Goal: Information Seeking & Learning: Learn about a topic

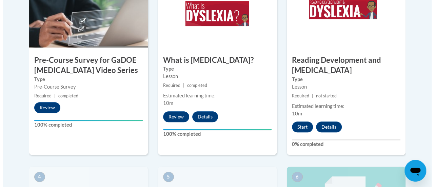
scroll to position [259, 0]
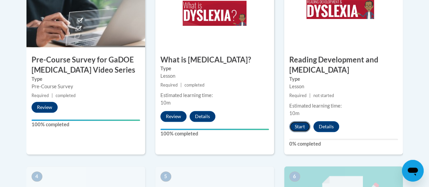
click at [300, 123] on button "Start" at bounding box center [299, 126] width 21 height 11
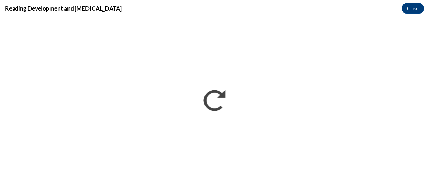
scroll to position [0, 0]
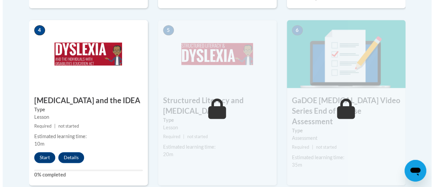
scroll to position [405, 0]
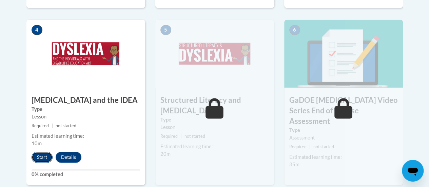
click at [43, 158] on button "Start" at bounding box center [42, 156] width 21 height 11
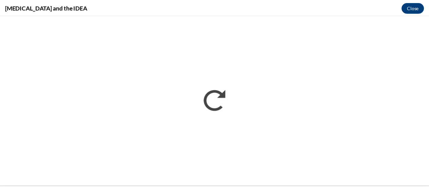
scroll to position [0, 0]
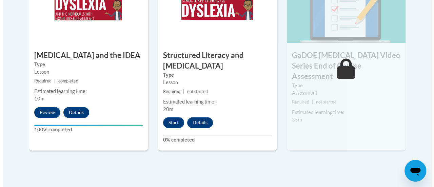
scroll to position [453, 0]
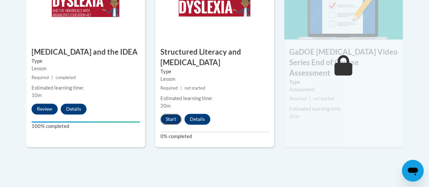
click at [168, 120] on button "Start" at bounding box center [170, 119] width 21 height 11
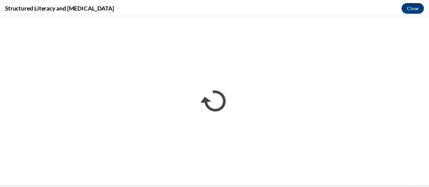
scroll to position [0, 0]
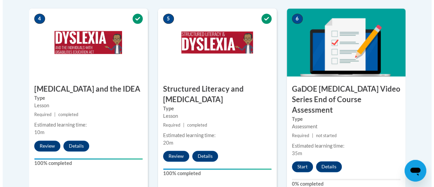
scroll to position [418, 0]
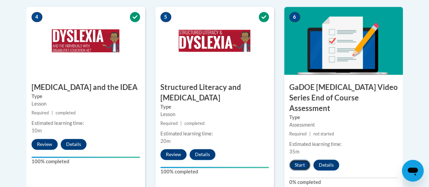
click at [302, 159] on button "Start" at bounding box center [299, 164] width 21 height 11
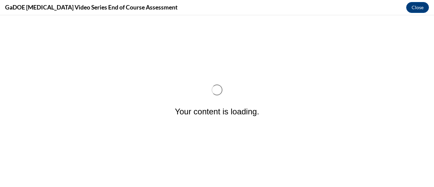
scroll to position [0, 0]
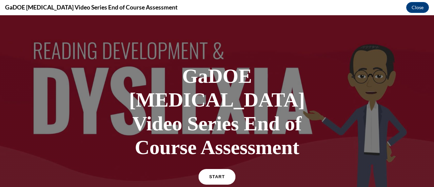
click at [222, 169] on link "START" at bounding box center [216, 177] width 37 height 16
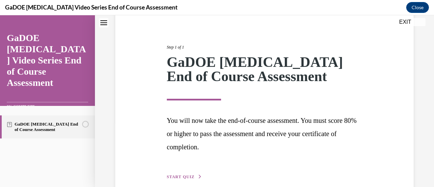
scroll to position [100, 0]
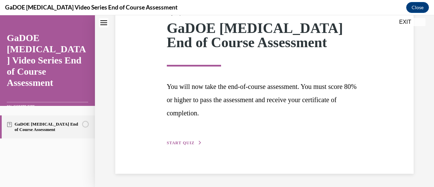
click at [186, 143] on span "START QUIZ" at bounding box center [181, 142] width 28 height 5
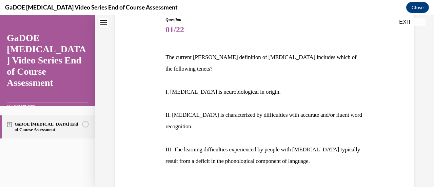
scroll to position [71, 0]
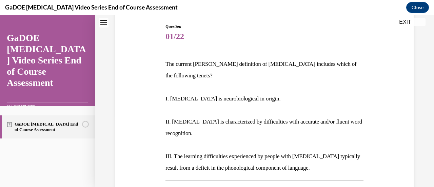
click at [179, 64] on p "The current IDA definition of dyslexia includes which of the following tenets?" at bounding box center [264, 69] width 198 height 23
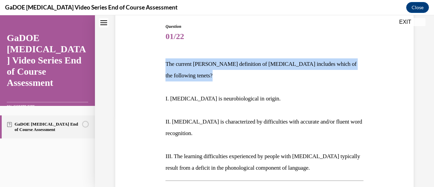
click at [179, 64] on p "The current IDA definition of dyslexia includes which of the following tenets?" at bounding box center [264, 69] width 198 height 23
copy p "The current IDA definition of dyslexia includes which of the following tenets?"
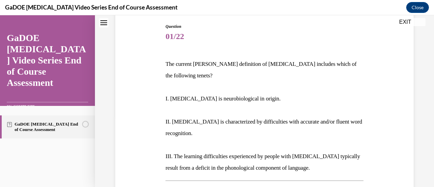
click at [259, 42] on span "01/22" at bounding box center [264, 36] width 198 height 14
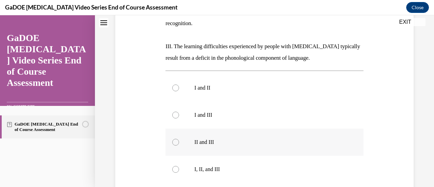
scroll to position [181, 0]
click at [202, 155] on label "I, II, and III" at bounding box center [264, 168] width 198 height 27
click at [179, 165] on input "I, II, and III" at bounding box center [175, 168] width 7 height 7
radio input "true"
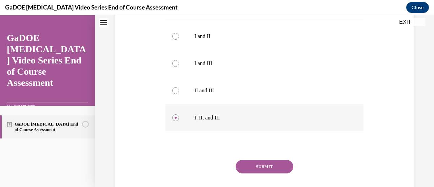
scroll to position [237, 0]
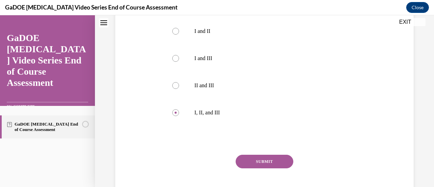
click at [256, 155] on button "SUBMIT" at bounding box center [264, 162] width 58 height 14
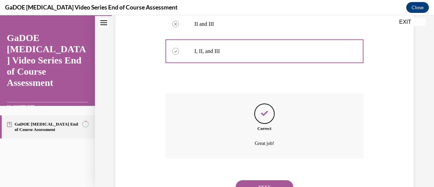
scroll to position [317, 0]
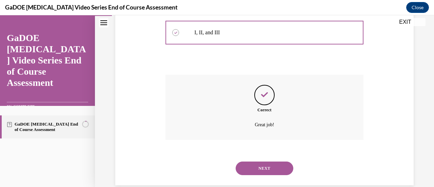
click at [252, 161] on button "NEXT" at bounding box center [264, 168] width 58 height 14
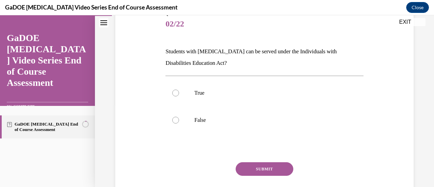
scroll to position [84, 0]
click at [196, 91] on p "True" at bounding box center [270, 92] width 152 height 7
click at [179, 91] on input "True" at bounding box center [175, 92] width 7 height 7
radio input "true"
click at [270, 172] on button "SUBMIT" at bounding box center [264, 169] width 58 height 14
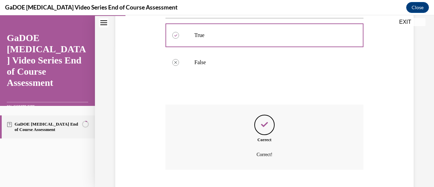
scroll to position [182, 0]
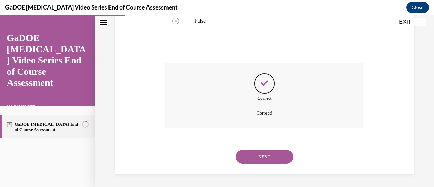
click at [260, 154] on button "NEXT" at bounding box center [264, 157] width 58 height 14
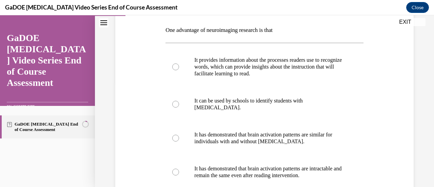
scroll to position [104, 0]
click at [214, 33] on p "One advantage of neuroimaging research is that" at bounding box center [264, 31] width 198 height 12
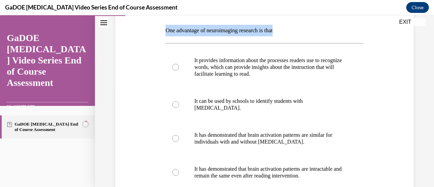
click at [214, 33] on p "One advantage of neuroimaging research is that" at bounding box center [264, 31] width 198 height 12
copy p "One advantage of neuroimaging research is that"
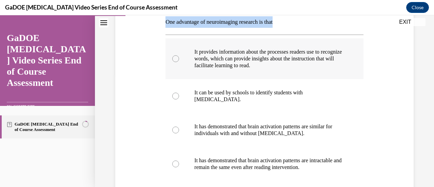
scroll to position [116, 0]
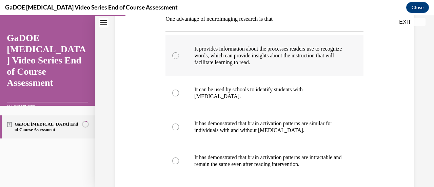
click at [223, 61] on p "It provides information about the processes readers use to recognize words, whi…" at bounding box center [270, 55] width 152 height 20
click at [179, 59] on input "It provides information about the processes readers use to recognize words, whi…" at bounding box center [175, 55] width 7 height 7
radio input "true"
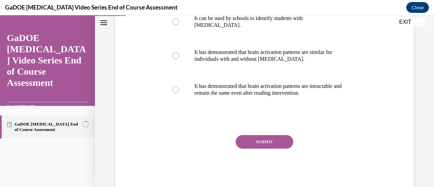
click at [247, 139] on button "SUBMIT" at bounding box center [264, 142] width 58 height 14
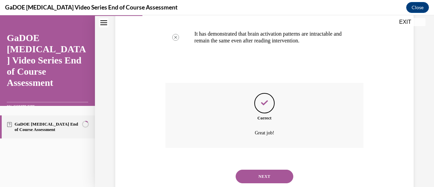
scroll to position [259, 0]
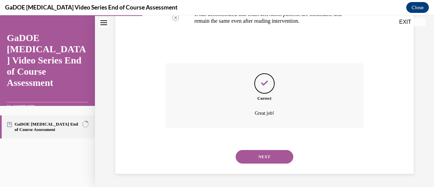
click at [261, 150] on button "NEXT" at bounding box center [264, 157] width 58 height 14
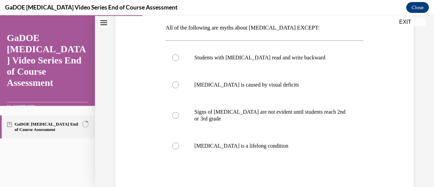
scroll to position [107, 0]
click at [241, 28] on p "All of the following are myths about dyslexia EXCEPT:" at bounding box center [264, 28] width 198 height 12
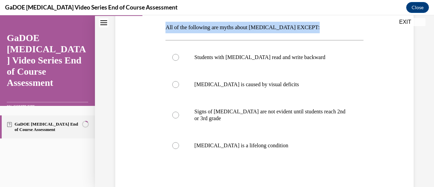
click at [241, 28] on p "All of the following are myths about dyslexia EXCEPT:" at bounding box center [264, 28] width 198 height 12
copy p "All of the following are myths about dyslexia EXCEPT:"
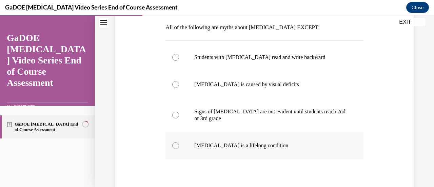
click at [186, 142] on label "Dyslexia is a lifelong condition" at bounding box center [264, 145] width 198 height 27
click at [179, 142] on input "Dyslexia is a lifelong condition" at bounding box center [175, 145] width 7 height 7
radio input "true"
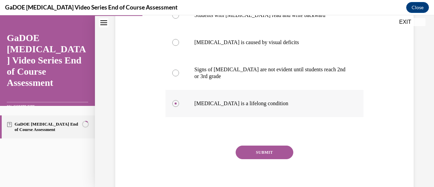
scroll to position [156, 0]
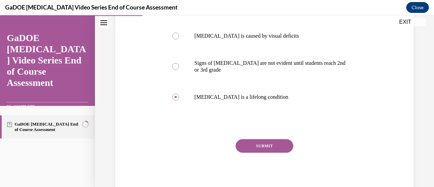
click at [243, 146] on button "SUBMIT" at bounding box center [264, 146] width 58 height 14
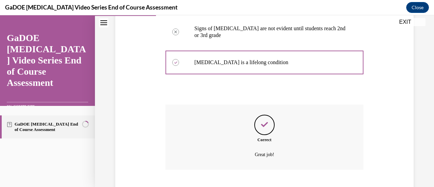
scroll to position [232, 0]
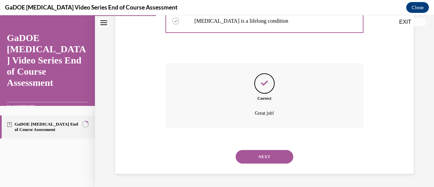
click at [264, 158] on button "NEXT" at bounding box center [264, 157] width 58 height 14
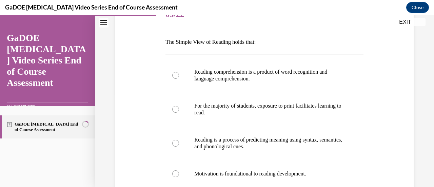
scroll to position [99, 0]
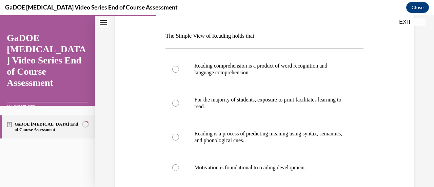
click at [225, 35] on p "The Simple View of Reading holds that:" at bounding box center [264, 36] width 198 height 12
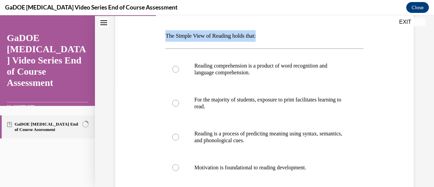
click at [225, 35] on p "The Simple View of Reading holds that:" at bounding box center [264, 36] width 198 height 12
copy p "The Simple View of Reading holds that:"
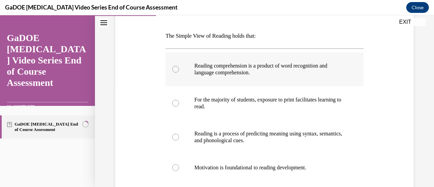
click at [237, 72] on p "Reading comprehension is a product of word recognition and language comprehensi…" at bounding box center [270, 69] width 152 height 14
click at [179, 72] on input "Reading comprehension is a product of word recognition and language comprehensi…" at bounding box center [175, 69] width 7 height 7
radio input "true"
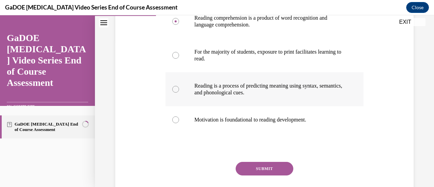
scroll to position [147, 0]
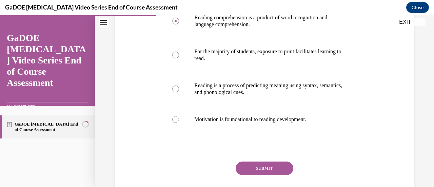
click at [249, 166] on button "SUBMIT" at bounding box center [264, 168] width 58 height 14
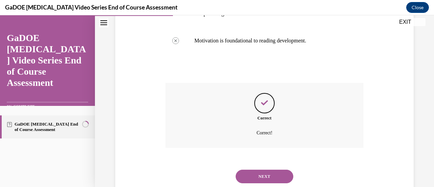
scroll to position [245, 0]
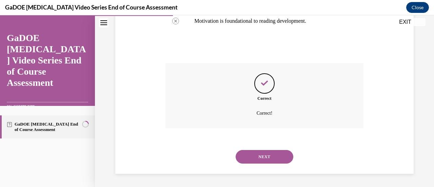
click at [259, 151] on button "NEXT" at bounding box center [264, 157] width 58 height 14
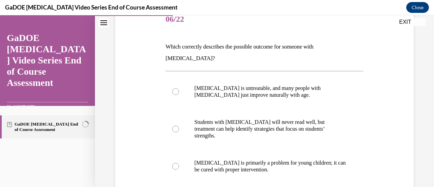
scroll to position [85, 0]
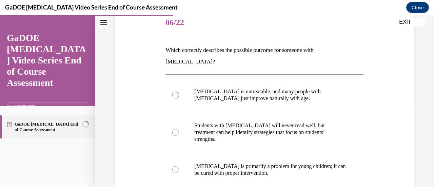
click at [283, 48] on p "Which correctly describes the possible outcome for someone with dyslexia?" at bounding box center [264, 55] width 198 height 23
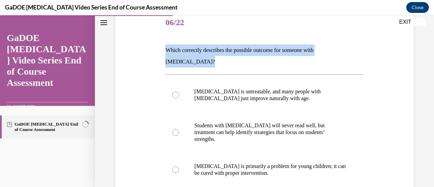
click at [283, 48] on p "Which correctly describes the possible outcome for someone with dyslexia?" at bounding box center [264, 55] width 198 height 23
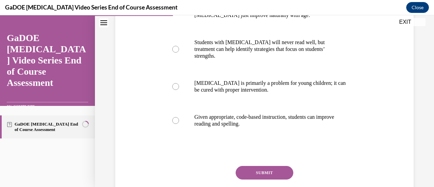
scroll to position [169, 0]
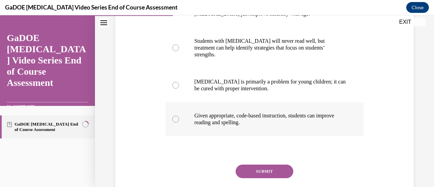
click at [250, 111] on label "Given appropriate, code-based instruction, students can improve reading and spe…" at bounding box center [264, 119] width 198 height 34
click at [179, 116] on input "Given appropriate, code-based instruction, students can improve reading and spe…" at bounding box center [175, 119] width 7 height 7
radio input "true"
click at [255, 164] on button "SUBMIT" at bounding box center [264, 171] width 58 height 14
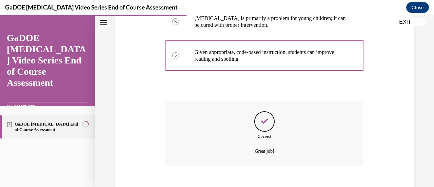
scroll to position [252, 0]
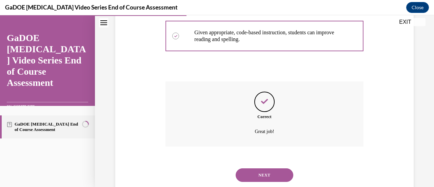
click at [257, 168] on button "NEXT" at bounding box center [264, 175] width 58 height 14
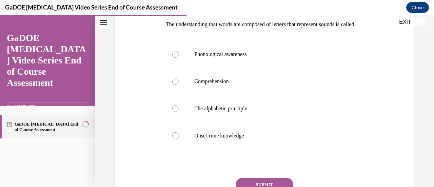
scroll to position [95, 0]
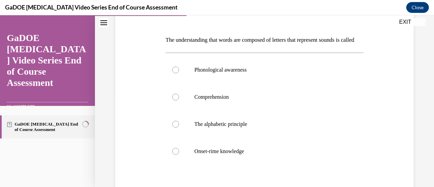
click at [226, 41] on p "The understanding that words are composed of letters that represent sounds is c…" at bounding box center [264, 40] width 198 height 12
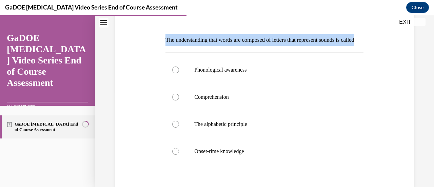
click at [226, 41] on p "The understanding that words are composed of letters that represent sounds is c…" at bounding box center [264, 40] width 198 height 12
copy p "The understanding that words are composed of letters that represent sounds is c…"
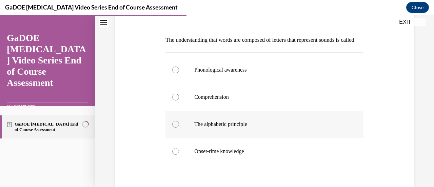
click at [205, 127] on p "The alphabetic principle" at bounding box center [270, 124] width 152 height 7
click at [179, 127] on input "The alphabetic principle" at bounding box center [175, 124] width 7 height 7
radio input "true"
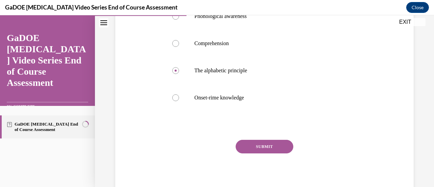
click at [246, 152] on button "SUBMIT" at bounding box center [264, 147] width 58 height 14
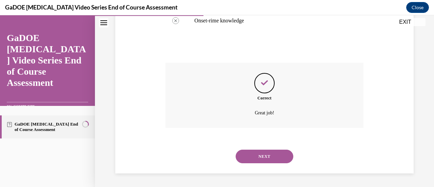
scroll to position [236, 0]
click at [265, 151] on button "NEXT" at bounding box center [264, 156] width 58 height 14
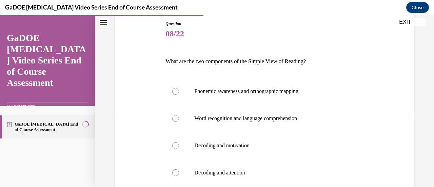
scroll to position [73, 0]
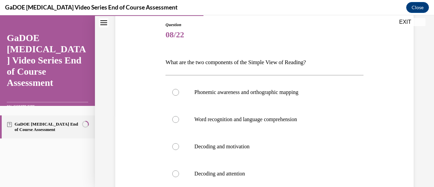
click at [280, 62] on p "What are the two components of the Simple View of Reading?" at bounding box center [264, 63] width 198 height 12
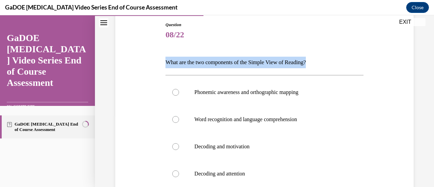
click at [280, 62] on p "What are the two components of the Simple View of Reading?" at bounding box center [264, 63] width 198 height 12
copy p "What are the two components of the Simple View of Reading?"
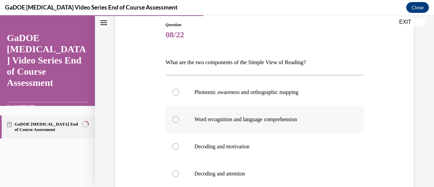
click at [215, 116] on p "Word recognition and language comprehension" at bounding box center [270, 119] width 152 height 7
click at [179, 116] on input "Word recognition and language comprehension" at bounding box center [175, 119] width 7 height 7
radio input "true"
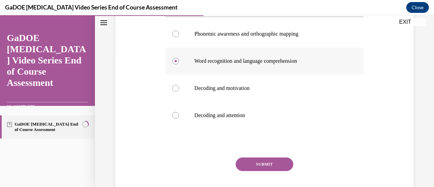
scroll to position [131, 0]
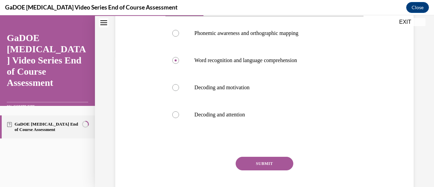
click at [245, 158] on button "SUBMIT" at bounding box center [264, 164] width 58 height 14
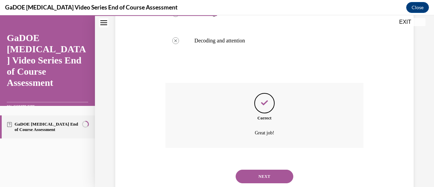
scroll to position [225, 0]
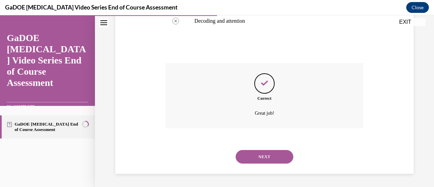
click at [265, 155] on button "NEXT" at bounding box center [264, 157] width 58 height 14
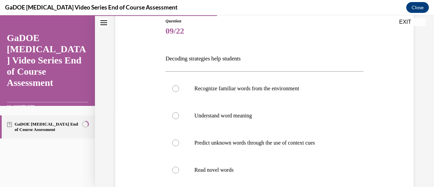
scroll to position [76, 0]
click at [207, 61] on p "Decoding strategies help students" at bounding box center [264, 60] width 198 height 12
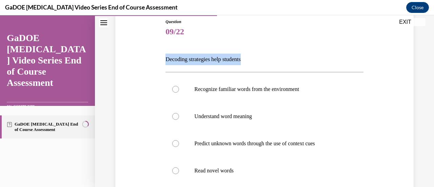
click at [207, 61] on p "Decoding strategies help students" at bounding box center [264, 60] width 198 height 12
copy p "Decoding strategies help students"
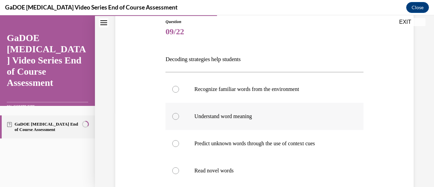
click at [209, 117] on p "Understand word meaning" at bounding box center [270, 116] width 152 height 7
click at [179, 117] on input "Understand word meaning" at bounding box center [175, 116] width 7 height 7
radio input "true"
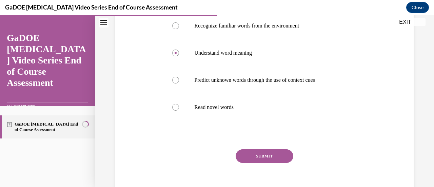
click at [268, 156] on button "SUBMIT" at bounding box center [264, 156] width 58 height 14
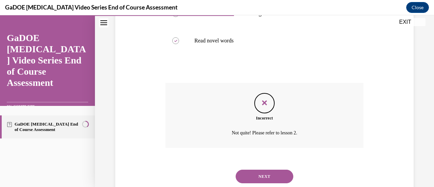
scroll to position [225, 0]
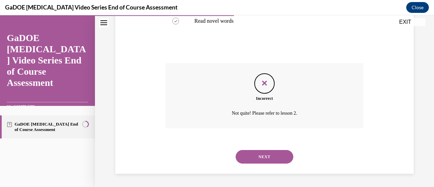
click at [252, 159] on button "NEXT" at bounding box center [264, 157] width 58 height 14
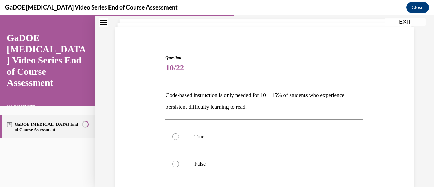
scroll to position [50, 0]
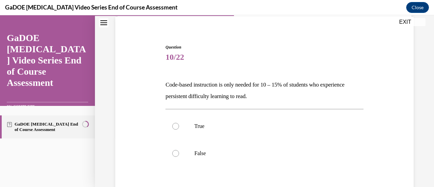
click at [249, 95] on p "Code-based instruction is only needed for 10 – 15% of students who experience p…" at bounding box center [264, 90] width 198 height 23
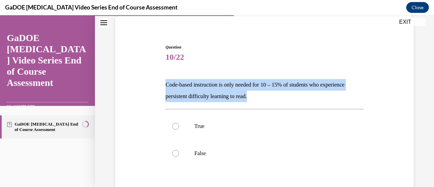
click at [249, 95] on p "Code-based instruction is only needed for 10 – 15% of students who experience p…" at bounding box center [264, 90] width 198 height 23
copy p "Code-based instruction is only needed for 10 – 15% of students who experience p…"
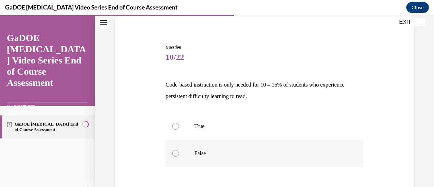
click at [190, 153] on label "False" at bounding box center [264, 153] width 198 height 27
click at [179, 153] on input "False" at bounding box center [175, 153] width 7 height 7
radio input "true"
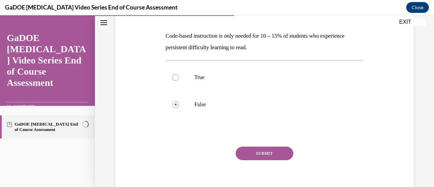
click at [262, 154] on button "SUBMIT" at bounding box center [264, 153] width 58 height 14
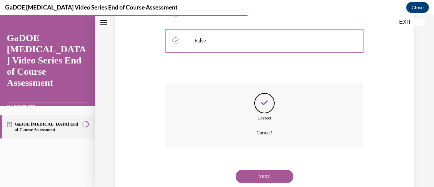
scroll to position [182, 0]
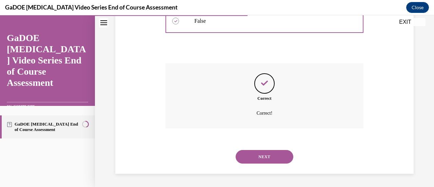
click at [268, 159] on button "NEXT" at bounding box center [264, 157] width 58 height 14
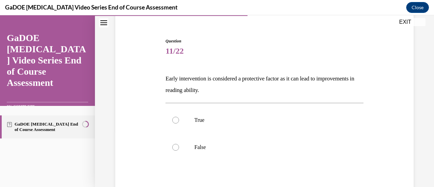
scroll to position [57, 0]
click at [277, 76] on p "Early intervention is considered a protective factor as it can lead to improvem…" at bounding box center [264, 84] width 198 height 23
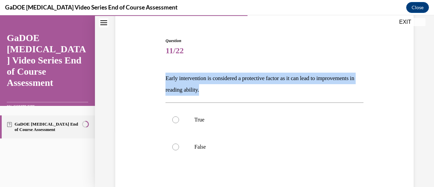
click at [277, 76] on p "Early intervention is considered a protective factor as it can lead to improvem…" at bounding box center [264, 84] width 198 height 23
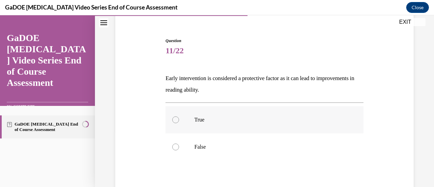
click at [201, 120] on p "True" at bounding box center [270, 119] width 152 height 7
click at [179, 120] on input "True" at bounding box center [175, 119] width 7 height 7
radio input "true"
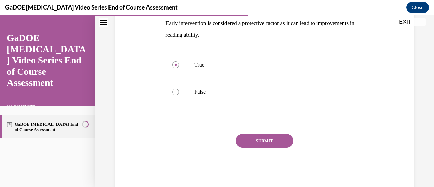
click at [245, 142] on button "SUBMIT" at bounding box center [264, 141] width 58 height 14
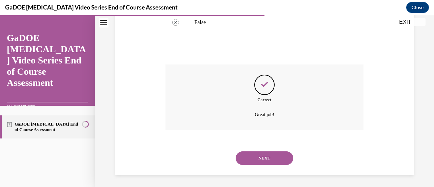
scroll to position [182, 0]
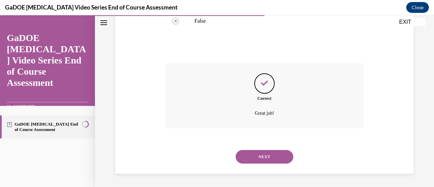
click at [267, 153] on button "NEXT" at bounding box center [264, 157] width 58 height 14
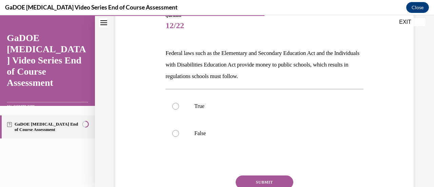
scroll to position [82, 0]
click at [248, 62] on p "Federal laws such as the Elementary and Secondary Education Act and the Individ…" at bounding box center [264, 64] width 198 height 35
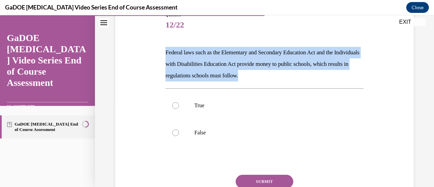
click at [248, 62] on p "Federal laws such as the Elementary and Secondary Education Act and the Individ…" at bounding box center [264, 64] width 198 height 35
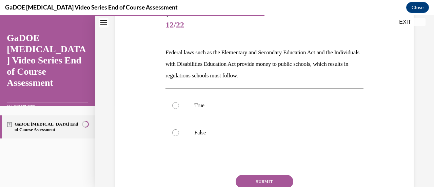
click at [248, 62] on p "Federal laws such as the Elementary and Secondary Education Act and the Individ…" at bounding box center [264, 64] width 198 height 35
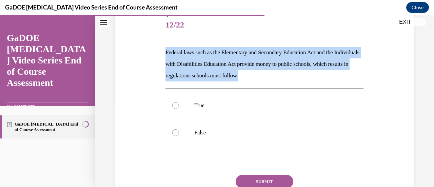
click at [248, 62] on p "Federal laws such as the Elementary and Secondary Education Act and the Individ…" at bounding box center [264, 64] width 198 height 35
copy p "Federal laws such as the Elementary and Secondary Education Act and the Individ…"
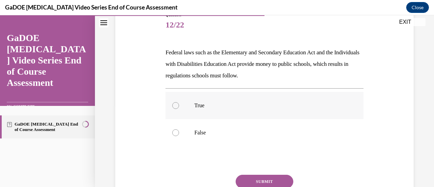
click at [191, 114] on label "True" at bounding box center [264, 105] width 198 height 27
click at [179, 109] on input "True" at bounding box center [175, 105] width 7 height 7
radio input "true"
click at [242, 181] on button "SUBMIT" at bounding box center [264, 181] width 58 height 14
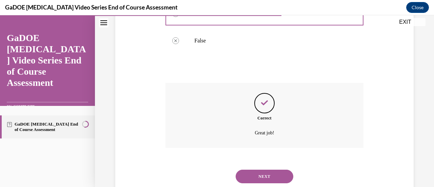
scroll to position [194, 0]
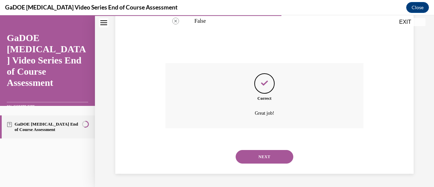
click at [253, 162] on button "NEXT" at bounding box center [264, 157] width 58 height 14
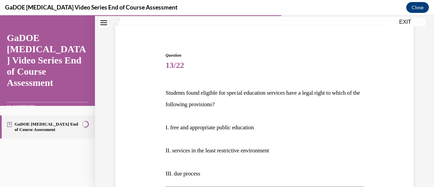
scroll to position [38, 0]
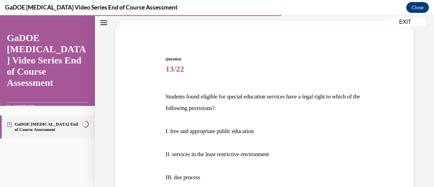
click at [218, 96] on p "Students found eligible for special education services have a legal right to wh…" at bounding box center [264, 102] width 198 height 23
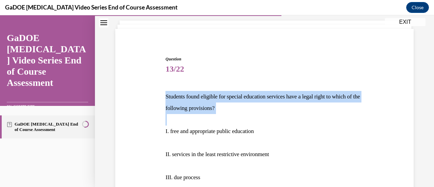
click at [218, 96] on p "Students found eligible for special education services have a legal right to wh…" at bounding box center [264, 102] width 198 height 23
copy p "Students found eligible for special education services have a legal right to wh…"
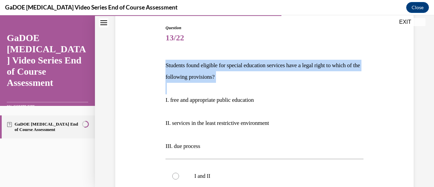
scroll to position [70, 0]
click at [149, 59] on div "Question 13/22 Students found eligible for special education services have a le…" at bounding box center [265, 179] width 302 height 350
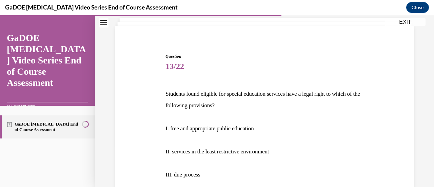
scroll to position [41, 0]
click at [194, 93] on p "Students found eligible for special education services have a legal right to wh…" at bounding box center [264, 99] width 198 height 23
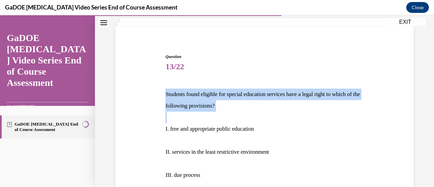
click at [194, 93] on p "Students found eligible for special education services have a legal right to wh…" at bounding box center [264, 99] width 198 height 23
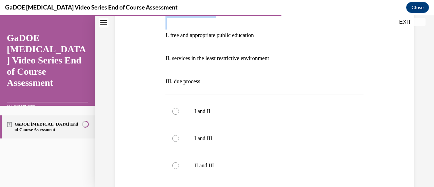
scroll to position [136, 0]
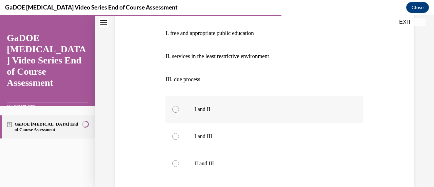
click at [203, 107] on p "I and II" at bounding box center [270, 109] width 152 height 7
click at [179, 107] on input "I and II" at bounding box center [175, 109] width 7 height 7
radio input "true"
click at [203, 107] on p "I and II" at bounding box center [270, 109] width 152 height 7
click at [179, 107] on input "I and II" at bounding box center [175, 109] width 7 height 7
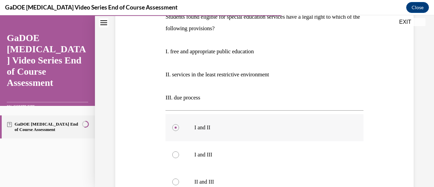
scroll to position [108, 0]
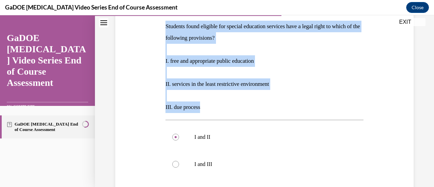
drag, startPoint x: 163, startPoint y: 26, endPoint x: 256, endPoint y: 108, distance: 124.1
click at [256, 108] on div "Question 13/22 Students found eligible for special education services have a le…" at bounding box center [264, 146] width 201 height 340
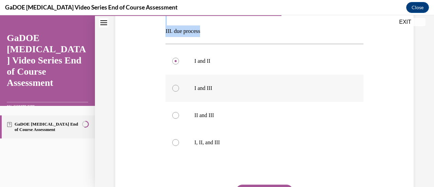
scroll to position [190, 0]
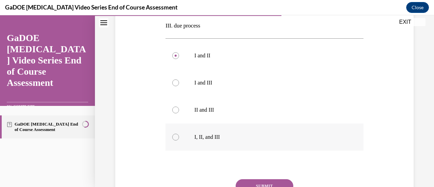
click at [202, 145] on label "I, II, and III" at bounding box center [264, 136] width 198 height 27
click at [179, 140] on input "I, II, and III" at bounding box center [175, 136] width 7 height 7
radio input "true"
click at [253, 181] on button "SUBMIT" at bounding box center [264, 186] width 58 height 14
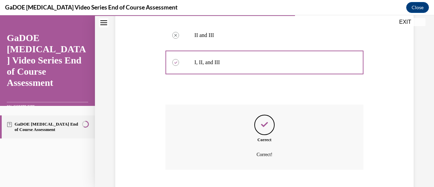
scroll to position [306, 0]
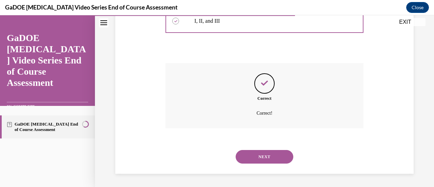
click at [259, 160] on button "NEXT" at bounding box center [264, 157] width 58 height 14
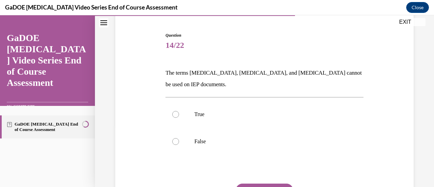
scroll to position [62, 0]
click at [249, 72] on p "The terms dyslexia, dyscalculia, and dysgraphia cannot be used on IEP documents." at bounding box center [264, 78] width 198 height 23
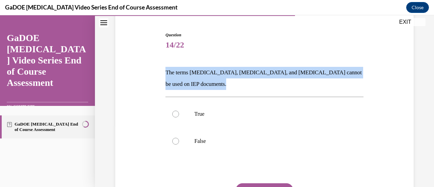
click at [249, 72] on p "The terms dyslexia, dyscalculia, and dysgraphia cannot be used on IEP documents." at bounding box center [264, 78] width 198 height 23
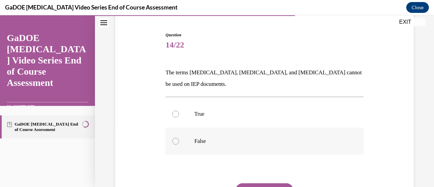
click at [207, 138] on p "False" at bounding box center [270, 141] width 152 height 7
click at [179, 138] on input "False" at bounding box center [175, 141] width 7 height 7
radio input "true"
click at [253, 184] on button "SUBMIT" at bounding box center [264, 190] width 58 height 14
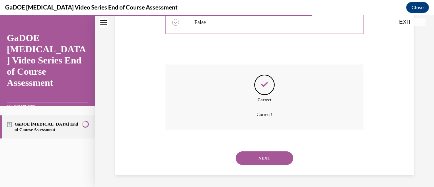
scroll to position [182, 0]
click at [259, 156] on button "NEXT" at bounding box center [264, 157] width 58 height 14
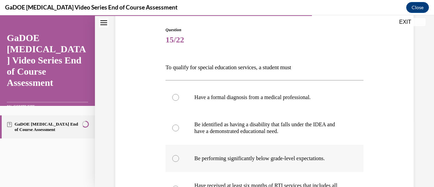
scroll to position [67, 0]
click at [220, 70] on p "To qualify for special education services, a student must" at bounding box center [264, 68] width 198 height 12
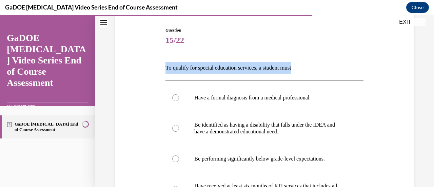
click at [220, 70] on p "To qualify for special education services, a student must" at bounding box center [264, 68] width 198 height 12
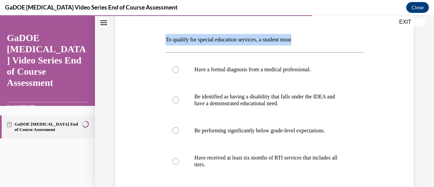
scroll to position [96, 0]
click at [335, 28] on div "Question 15/22 To qualify for special education services, a student must Have a…" at bounding box center [264, 130] width 198 height 263
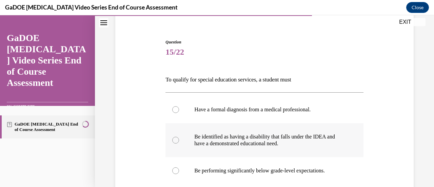
scroll to position [55, 0]
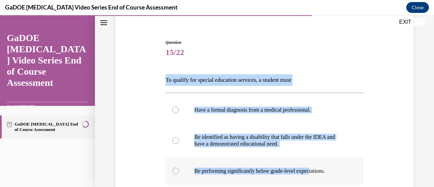
drag, startPoint x: 165, startPoint y: 79, endPoint x: 315, endPoint y: 182, distance: 182.0
click at [315, 182] on div "Question 15/22 To qualify for special education services, a student must Have a…" at bounding box center [264, 170] width 198 height 263
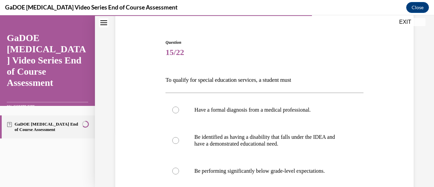
click at [252, 26] on div "Question 15/22 To qualify for special education services, a student must Have a…" at bounding box center [265, 160] width 302 height 283
click at [227, 132] on label "Be identified as having a disability that falls under the IDEA and have a demon…" at bounding box center [264, 140] width 198 height 34
click at [179, 137] on input "Be identified as having a disability that falls under the IDEA and have a demon…" at bounding box center [175, 140] width 7 height 7
radio input "true"
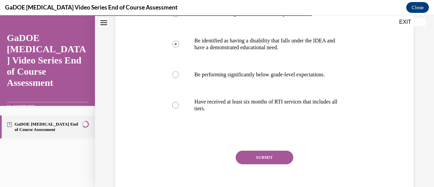
click at [258, 156] on button "SUBMIT" at bounding box center [264, 157] width 58 height 14
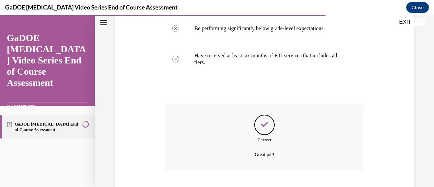
scroll to position [239, 0]
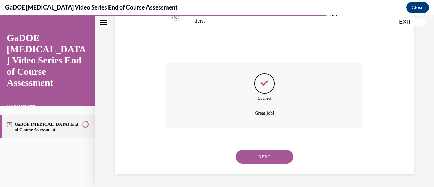
click at [258, 156] on button "NEXT" at bounding box center [264, 157] width 58 height 14
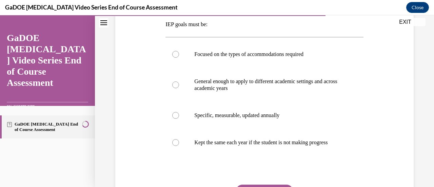
scroll to position [111, 0]
click at [280, 121] on label "Specific, measurable, updated annually" at bounding box center [264, 114] width 198 height 27
click at [179, 118] on input "Specific, measurable, updated annually" at bounding box center [175, 114] width 7 height 7
radio input "true"
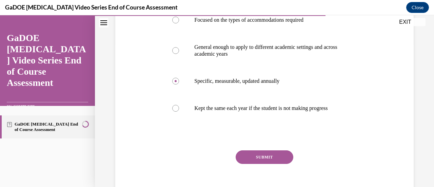
click at [254, 164] on button "SUBMIT" at bounding box center [264, 157] width 58 height 14
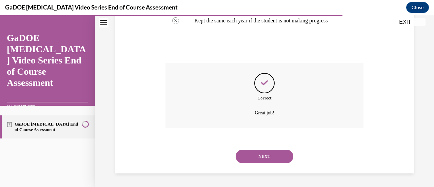
scroll to position [239, 0]
click at [254, 164] on div "NEXT" at bounding box center [264, 156] width 198 height 27
click at [256, 158] on button "NEXT" at bounding box center [264, 156] width 58 height 14
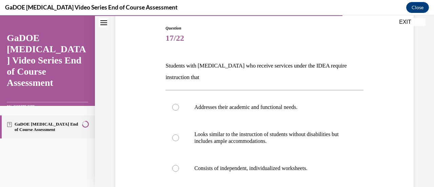
scroll to position [66, 0]
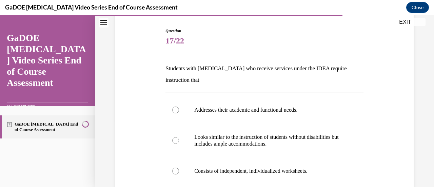
click at [203, 65] on p "Students with dyslexia who receive services under the IDEA require instruction …" at bounding box center [264, 74] width 198 height 23
click at [196, 68] on p "Students with dyslexia who receive services under the IDEA require instruction …" at bounding box center [264, 74] width 198 height 23
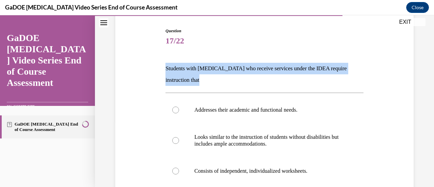
click at [196, 68] on p "Students with dyslexia who receive services under the IDEA require instruction …" at bounding box center [264, 74] width 198 height 23
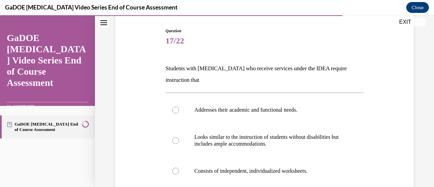
click at [251, 32] on span "Question" at bounding box center [264, 31] width 198 height 6
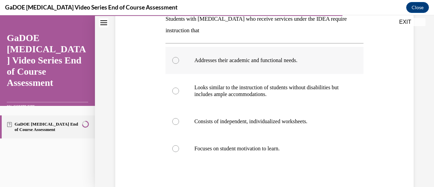
scroll to position [115, 0]
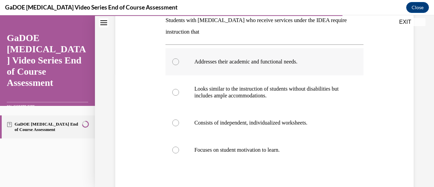
click at [242, 67] on label "Addresses their academic and functional needs." at bounding box center [264, 61] width 198 height 27
click at [179, 65] on input "Addresses their academic and functional needs." at bounding box center [175, 61] width 7 height 7
radio input "true"
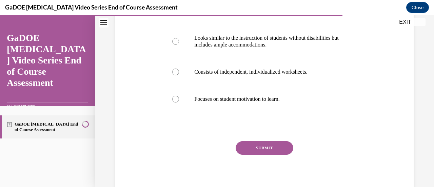
click at [273, 151] on button "SUBMIT" at bounding box center [264, 148] width 58 height 14
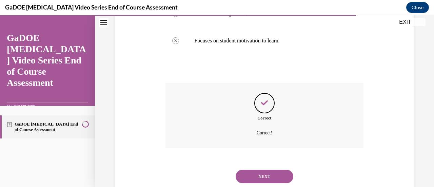
scroll to position [243, 0]
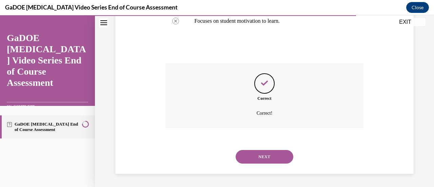
click at [273, 151] on button "NEXT" at bounding box center [264, 157] width 58 height 14
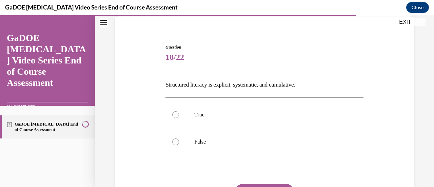
scroll to position [53, 0]
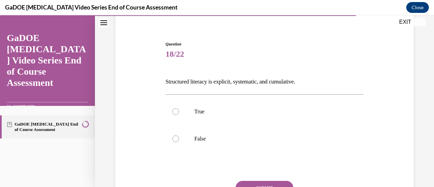
click at [265, 78] on p "Structured literacy is explicit, systematic, and cumulative." at bounding box center [264, 82] width 198 height 12
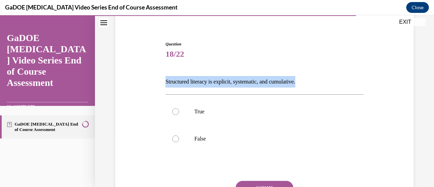
click at [265, 78] on p "Structured literacy is explicit, systematic, and cumulative." at bounding box center [264, 82] width 198 height 12
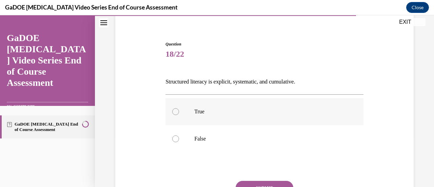
click at [196, 116] on label "True" at bounding box center [264, 111] width 198 height 27
click at [179, 115] on input "True" at bounding box center [175, 111] width 7 height 7
radio input "true"
click at [242, 184] on button "SUBMIT" at bounding box center [264, 188] width 58 height 14
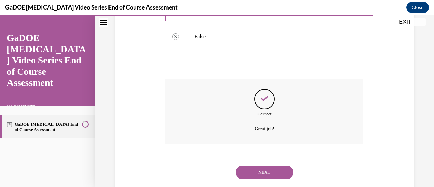
scroll to position [171, 0]
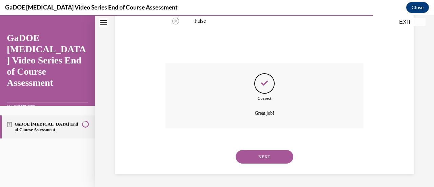
click at [257, 158] on button "NEXT" at bounding box center [264, 157] width 58 height 14
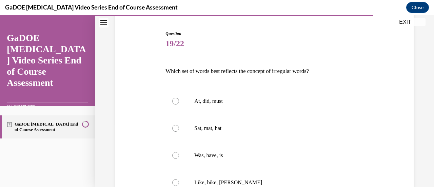
scroll to position [64, 0]
click at [269, 72] on p "Which set of words best reflects the concept of irregular words?" at bounding box center [264, 71] width 198 height 12
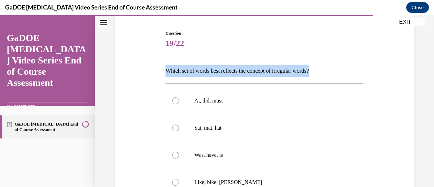
click at [269, 72] on p "Which set of words best reflects the concept of irregular words?" at bounding box center [264, 71] width 198 height 12
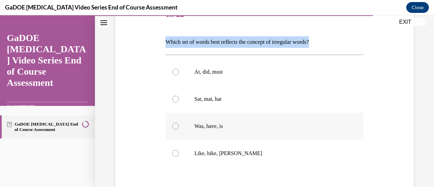
scroll to position [92, 0]
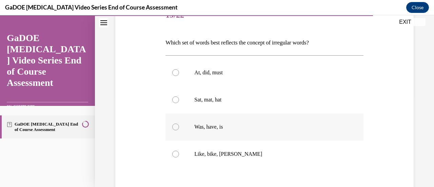
click at [215, 133] on label "Was, have, is" at bounding box center [264, 126] width 198 height 27
click at [179, 130] on input "Was, have, is" at bounding box center [175, 126] width 7 height 7
radio input "true"
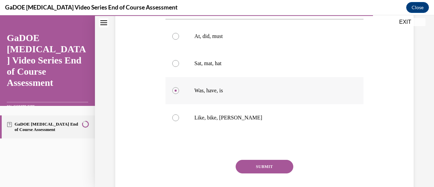
scroll to position [129, 0]
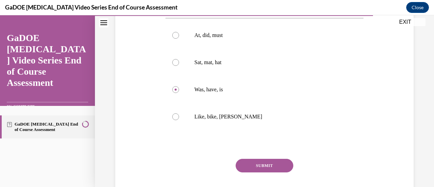
click at [242, 166] on button "SUBMIT" at bounding box center [264, 166] width 58 height 14
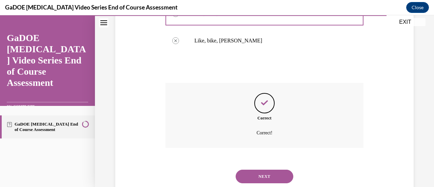
scroll to position [225, 0]
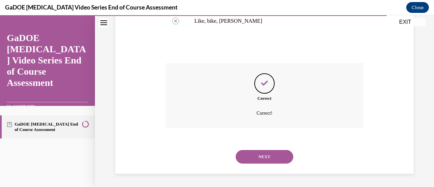
click at [251, 161] on button "NEXT" at bounding box center [264, 157] width 58 height 14
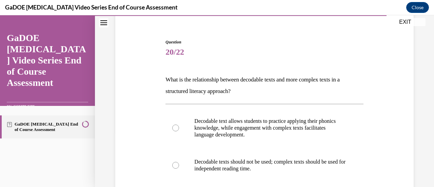
scroll to position [56, 0]
click at [218, 78] on p "What is the relationship between decodable texts and more complex texts in a st…" at bounding box center [264, 85] width 198 height 23
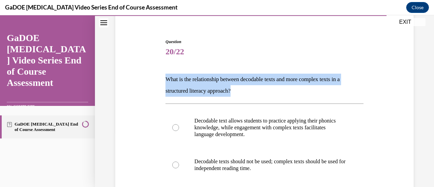
click at [218, 78] on p "What is the relationship between decodable texts and more complex texts in a st…" at bounding box center [264, 85] width 198 height 23
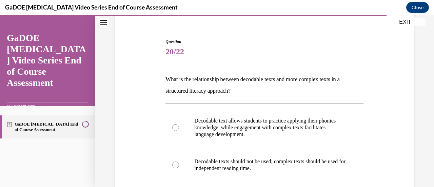
click at [238, 55] on span "20/22" at bounding box center [264, 52] width 198 height 14
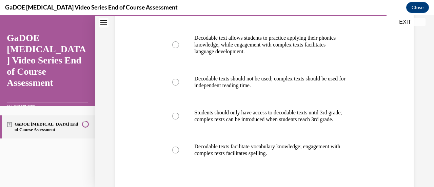
scroll to position [125, 0]
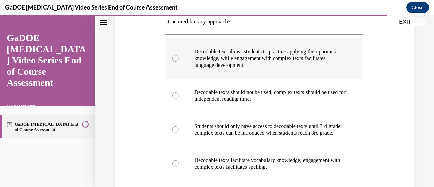
click at [283, 70] on label "Decodable text allows students to practice applying their phonics knowledge, wh…" at bounding box center [264, 58] width 198 height 41
click at [179, 62] on input "Decodable text allows students to practice applying their phonics knowledge, wh…" at bounding box center [175, 58] width 7 height 7
radio input "true"
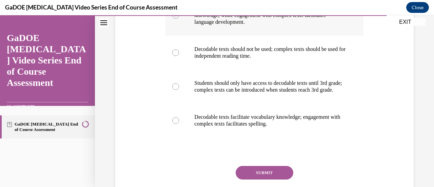
scroll to position [174, 0]
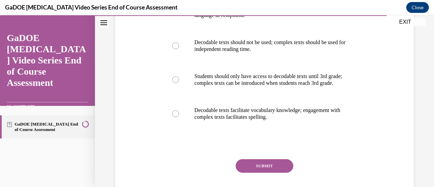
click at [261, 172] on button "SUBMIT" at bounding box center [264, 166] width 58 height 14
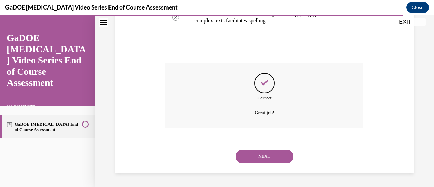
scroll to position [277, 0]
click at [262, 155] on button "NEXT" at bounding box center [264, 156] width 58 height 14
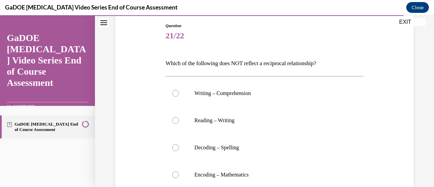
scroll to position [72, 0]
click at [272, 62] on p "Which of the following does NOT reflect a reciprocal relationship?" at bounding box center [264, 63] width 198 height 12
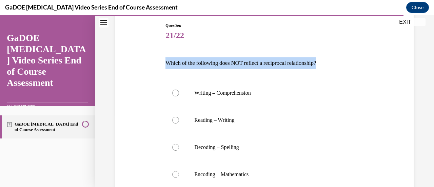
click at [272, 62] on p "Which of the following does NOT reflect a reciprocal relationship?" at bounding box center [264, 63] width 198 height 12
click at [220, 48] on div "Question 21/22 Which of the following does NOT reflect a reciprocal relationshi…" at bounding box center [264, 146] width 198 height 249
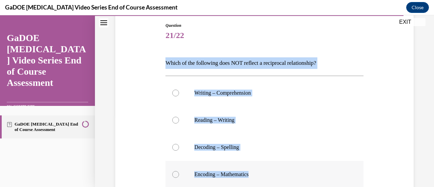
drag, startPoint x: 164, startPoint y: 61, endPoint x: 251, endPoint y: 168, distance: 138.5
click at [251, 168] on div "Question 21/22 Which of the following does NOT reflect a reciprocal relationshi…" at bounding box center [264, 146] width 198 height 249
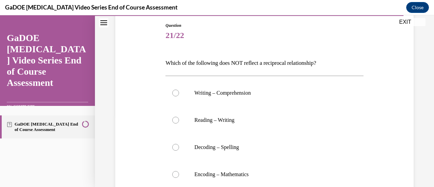
click at [248, 36] on span "21/22" at bounding box center [264, 35] width 198 height 14
click at [193, 173] on label "Encoding – Mathematics" at bounding box center [264, 174] width 198 height 27
click at [179, 173] on input "Encoding – Mathematics" at bounding box center [175, 174] width 7 height 7
radio input "true"
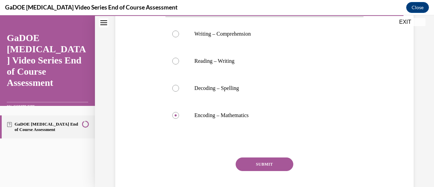
click at [263, 165] on button "SUBMIT" at bounding box center [264, 164] width 58 height 14
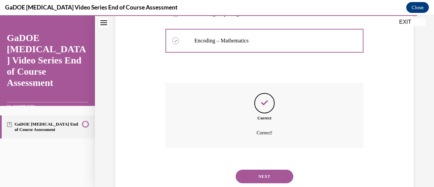
scroll to position [225, 0]
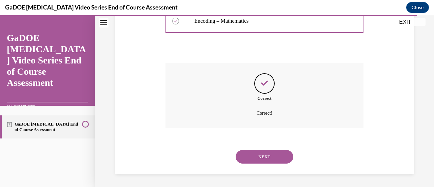
click at [269, 157] on button "NEXT" at bounding box center [264, 157] width 58 height 14
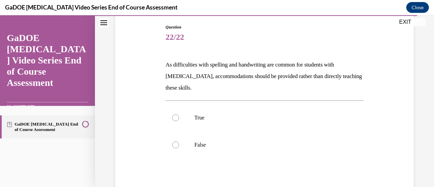
scroll to position [71, 0]
click at [210, 74] on p "As difficulties with spelling and handwriting are common for students with dysl…" at bounding box center [264, 75] width 198 height 35
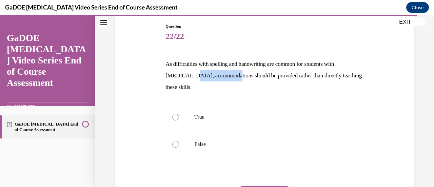
click at [210, 74] on p "As difficulties with spelling and handwriting are common for students with dysl…" at bounding box center [264, 75] width 198 height 35
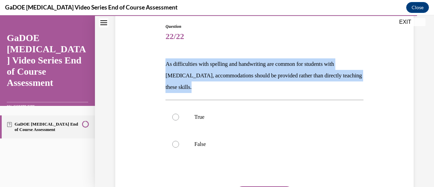
click at [210, 74] on p "As difficulties with spelling and handwriting are common for students with dysl…" at bounding box center [264, 75] width 198 height 35
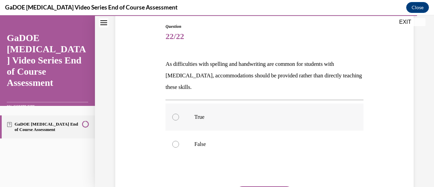
click at [222, 129] on label "True" at bounding box center [264, 116] width 198 height 27
click at [179, 120] on input "True" at bounding box center [175, 117] width 7 height 7
radio input "true"
click at [218, 137] on label "False" at bounding box center [264, 143] width 198 height 27
click at [179, 141] on input "False" at bounding box center [175, 144] width 7 height 7
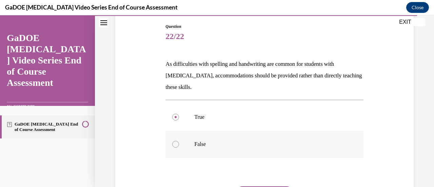
radio input "true"
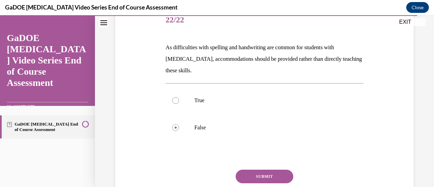
click at [251, 172] on button "SUBMIT" at bounding box center [264, 176] width 58 height 14
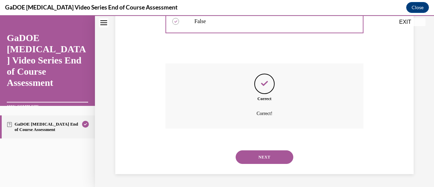
scroll to position [194, 0]
click at [262, 153] on button "NEXT" at bounding box center [264, 157] width 58 height 14
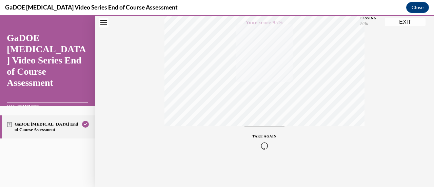
scroll to position [0, 0]
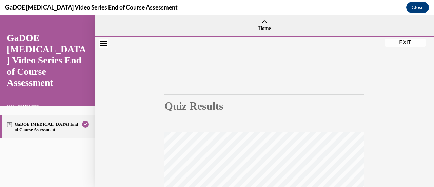
click at [397, 44] on button "EXIT" at bounding box center [405, 43] width 41 height 8
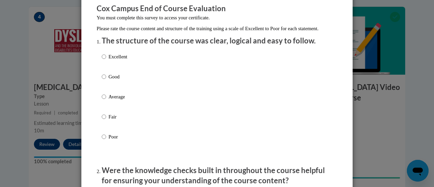
scroll to position [59, 0]
click at [112, 80] on p "Good" at bounding box center [117, 76] width 19 height 7
click at [106, 80] on input "Good" at bounding box center [104, 76] width 4 height 7
radio input "true"
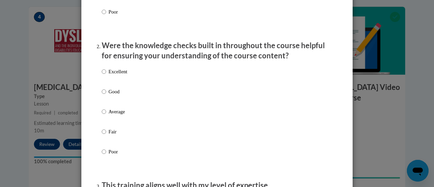
scroll to position [184, 0]
click at [117, 115] on p "Average" at bounding box center [117, 110] width 19 height 7
click at [106, 115] on input "Average" at bounding box center [104, 110] width 4 height 7
radio input "true"
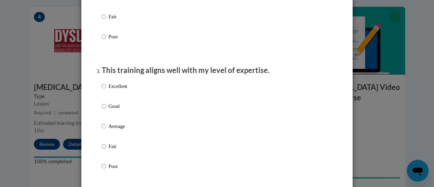
scroll to position [299, 0]
click at [112, 129] on p "Average" at bounding box center [117, 125] width 19 height 7
click at [106, 129] on input "Average" at bounding box center [104, 125] width 4 height 7
radio input "true"
click at [111, 109] on p "Good" at bounding box center [117, 105] width 19 height 7
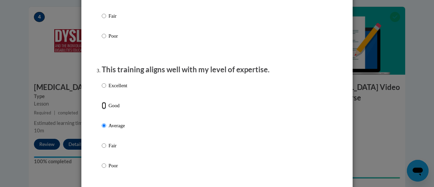
click at [106, 109] on input "Good" at bounding box center [104, 105] width 4 height 7
radio input "true"
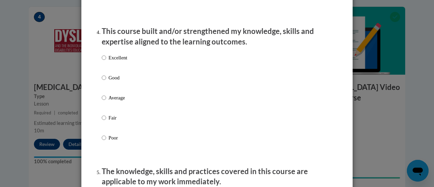
scroll to position [467, 0]
click at [111, 81] on p "Good" at bounding box center [117, 77] width 19 height 7
click at [106, 81] on input "Good" at bounding box center [104, 77] width 4 height 7
radio input "true"
click at [116, 59] on div "Excellent Good Average Fair Poor" at bounding box center [114, 102] width 25 height 105
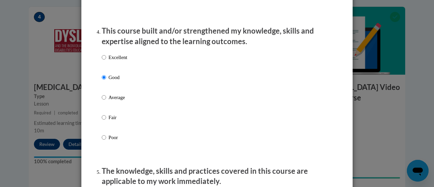
click at [116, 68] on label "Excellent" at bounding box center [114, 63] width 25 height 18
click at [106, 61] on input "Excellent" at bounding box center [104, 57] width 4 height 7
radio input "true"
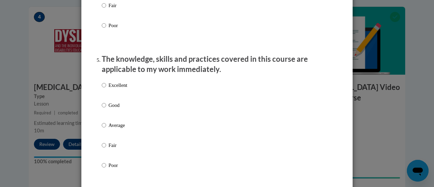
scroll to position [615, 0]
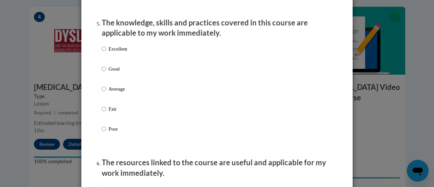
click at [110, 83] on label "Good" at bounding box center [114, 74] width 25 height 18
click at [106, 73] on input "Good" at bounding box center [104, 68] width 4 height 7
radio input "true"
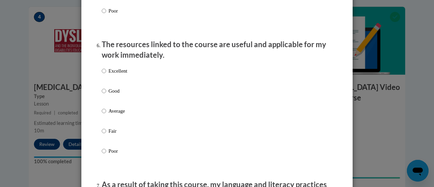
scroll to position [737, 0]
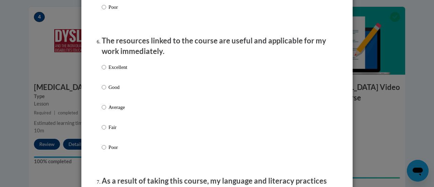
click at [109, 91] on p "Good" at bounding box center [117, 86] width 19 height 7
click at [106, 91] on input "Good" at bounding box center [104, 86] width 4 height 7
radio input "true"
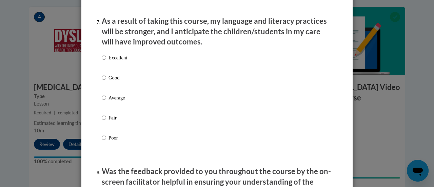
scroll to position [897, 0]
click at [112, 87] on label "Good" at bounding box center [114, 83] width 25 height 18
click at [106, 81] on input "Good" at bounding box center [104, 77] width 4 height 7
radio input "true"
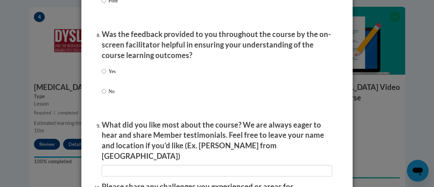
scroll to position [1034, 0]
click at [109, 81] on label "Yes" at bounding box center [109, 76] width 14 height 18
click at [106, 75] on input "Yes" at bounding box center [104, 70] width 4 height 7
radio input "true"
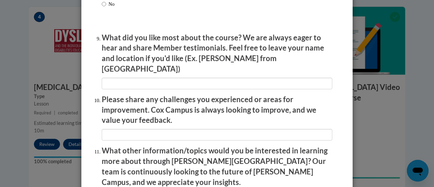
scroll to position [1117, 0]
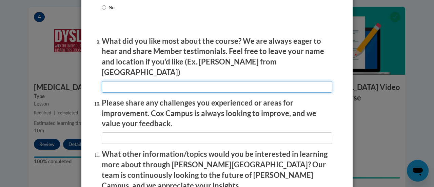
click at [124, 85] on input "textbox" at bounding box center [217, 87] width 230 height 12
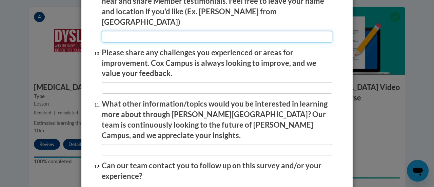
scroll to position [1222, 0]
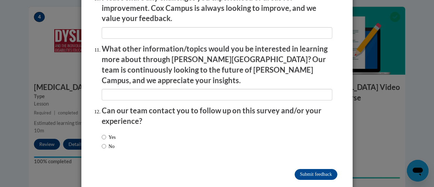
click at [106, 142] on label "No" at bounding box center [108, 145] width 13 height 7
click at [106, 142] on input "No" at bounding box center [104, 145] width 4 height 7
radio input "true"
click at [303, 169] on input "Submit feedback" at bounding box center [315, 174] width 43 height 11
